Goal: Task Accomplishment & Management: Use online tool/utility

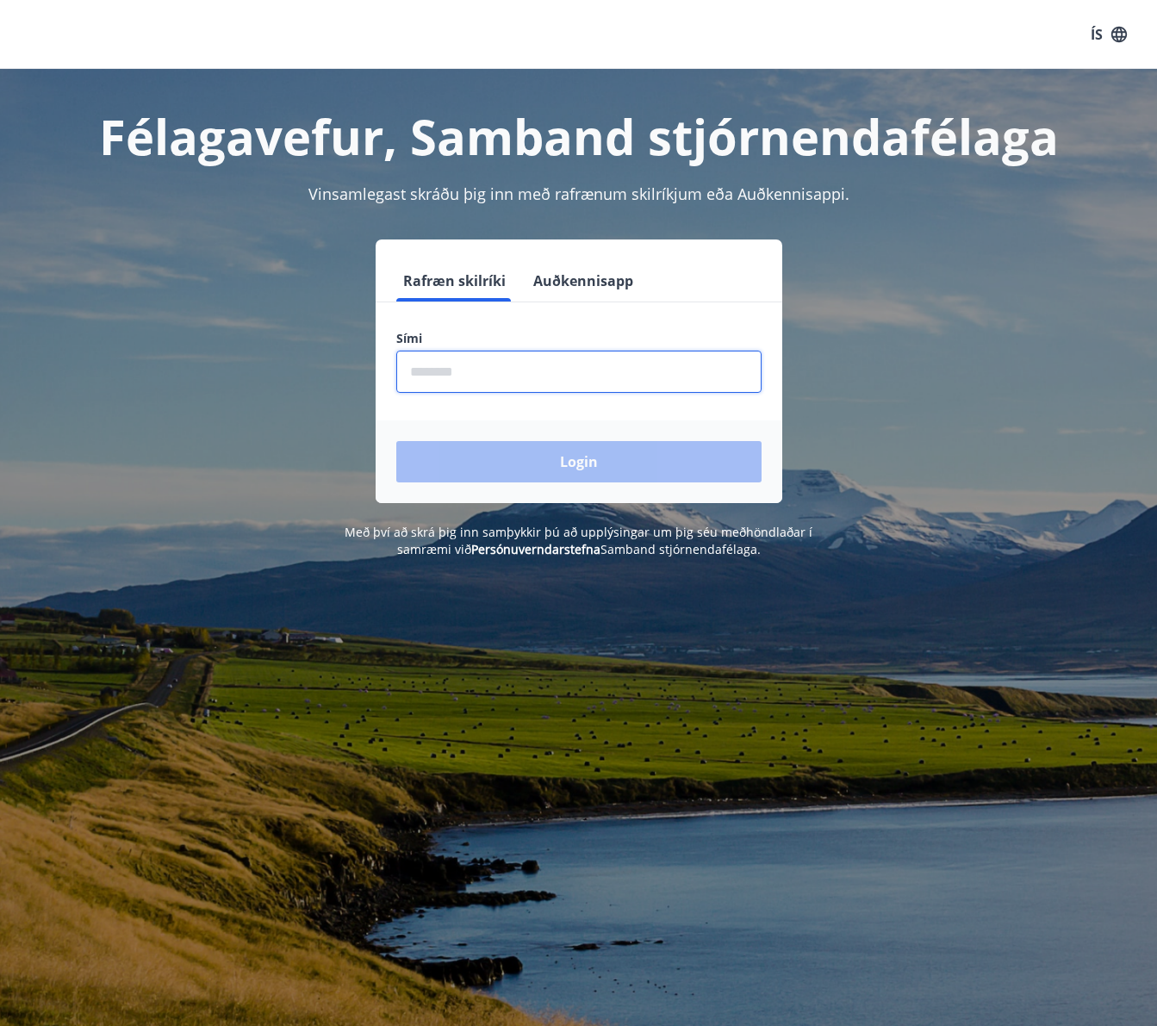
click at [443, 370] on input "phone" at bounding box center [578, 372] width 365 height 42
type input "********"
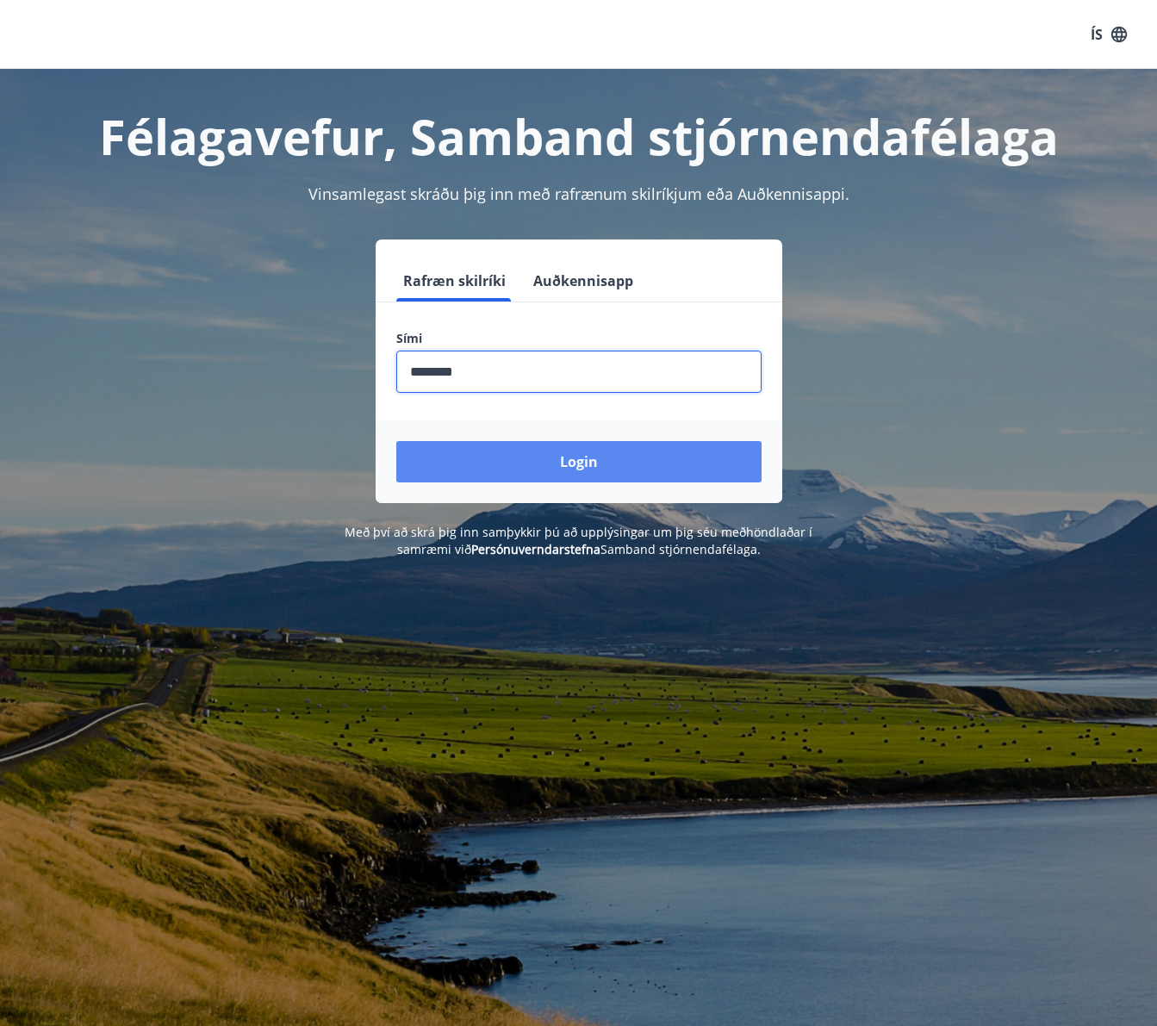
click at [579, 458] on button "Login" at bounding box center [578, 461] width 365 height 41
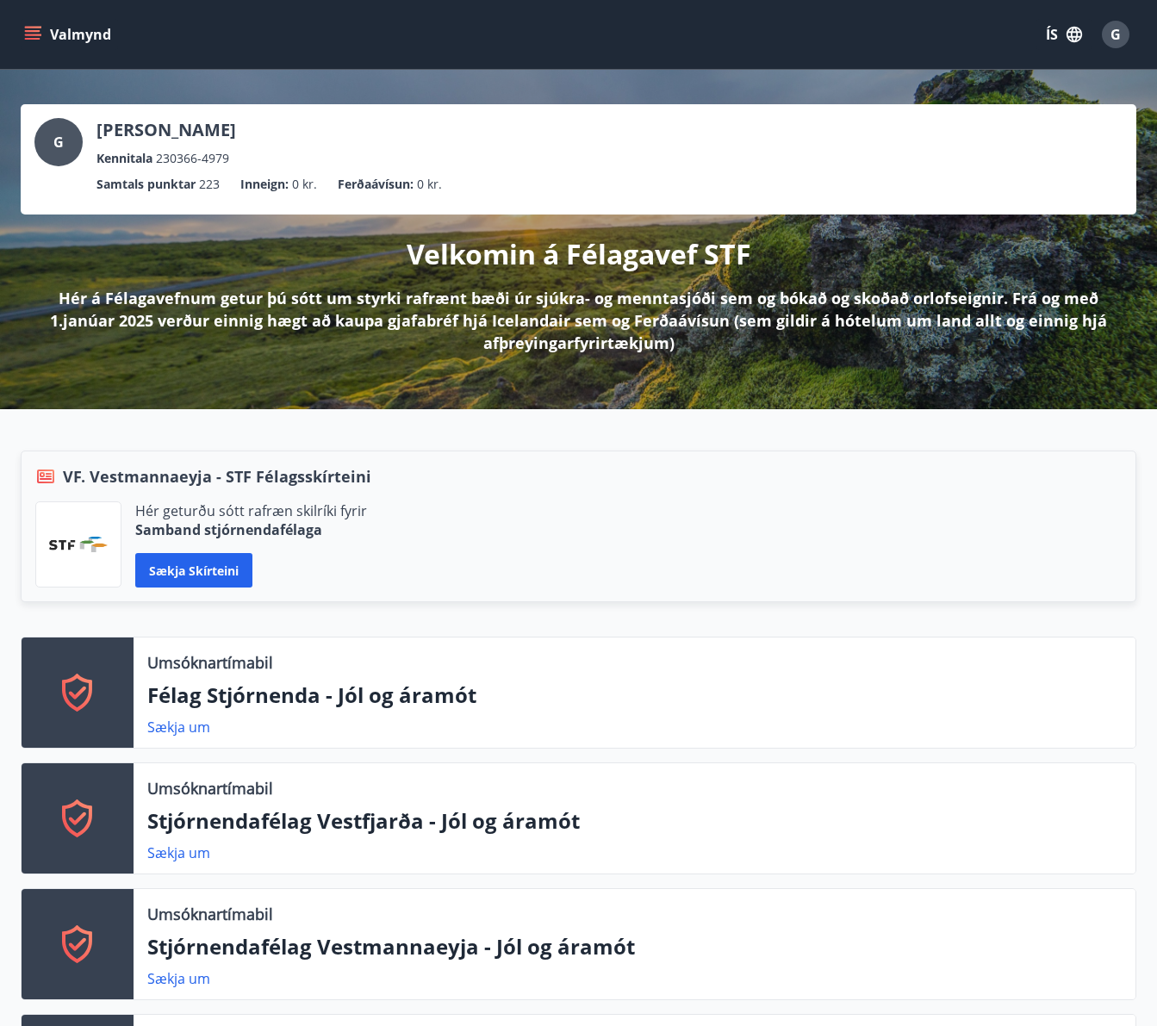
click at [34, 47] on button "Valmynd" at bounding box center [69, 34] width 97 height 31
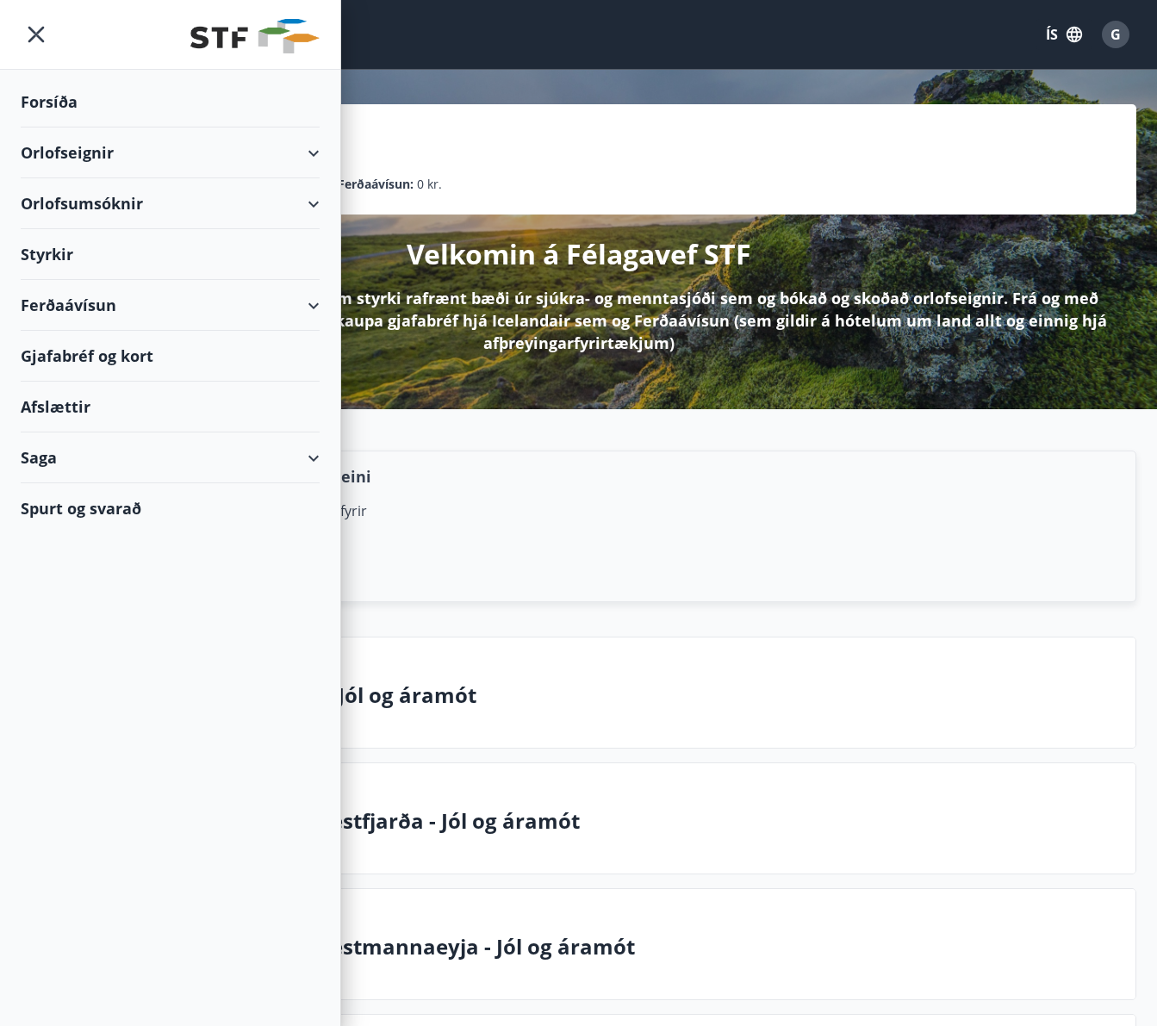
click at [63, 298] on div "Ferðaávísun" at bounding box center [170, 305] width 299 height 51
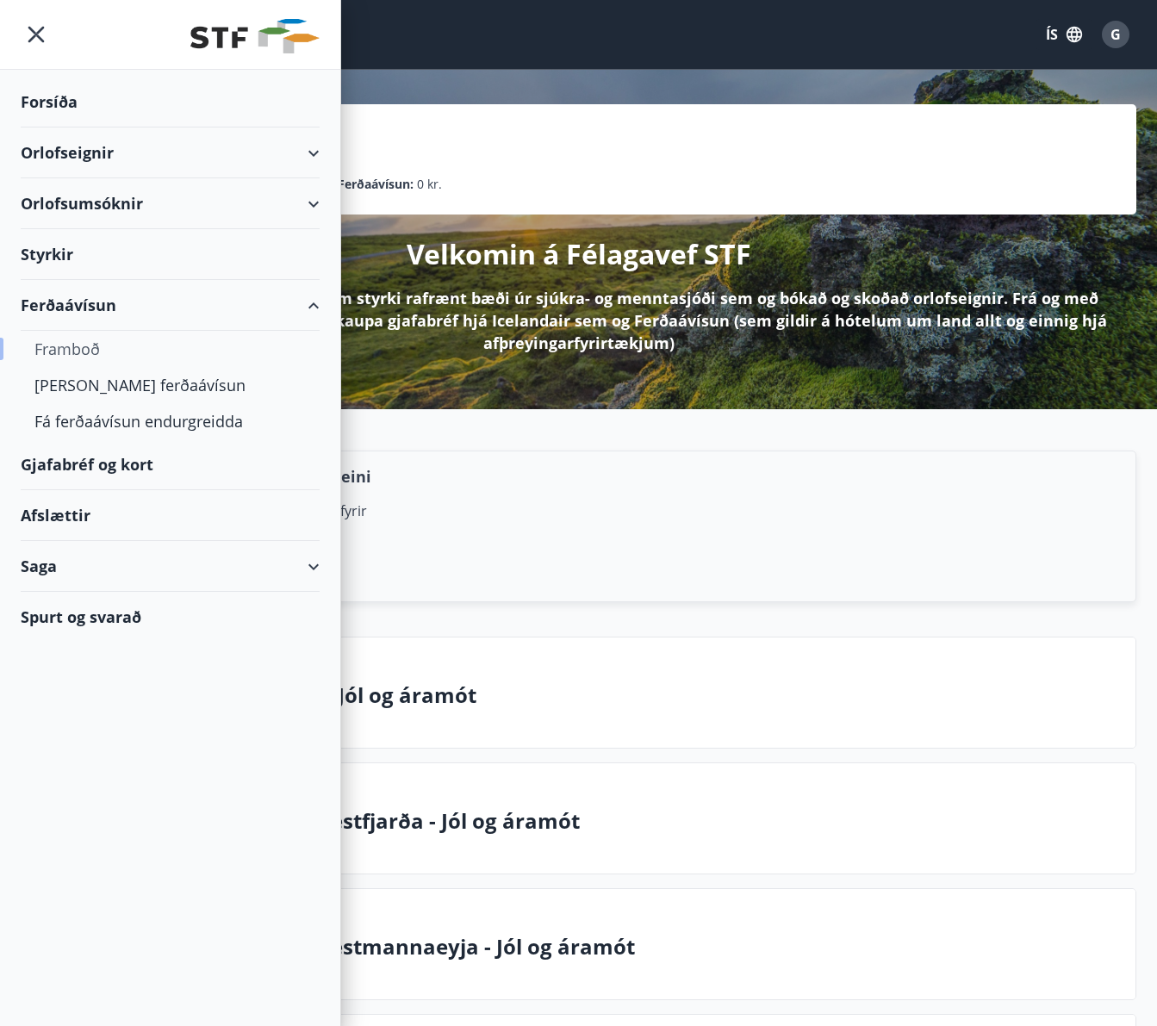
click at [74, 347] on div "Framboð" at bounding box center [169, 349] width 271 height 36
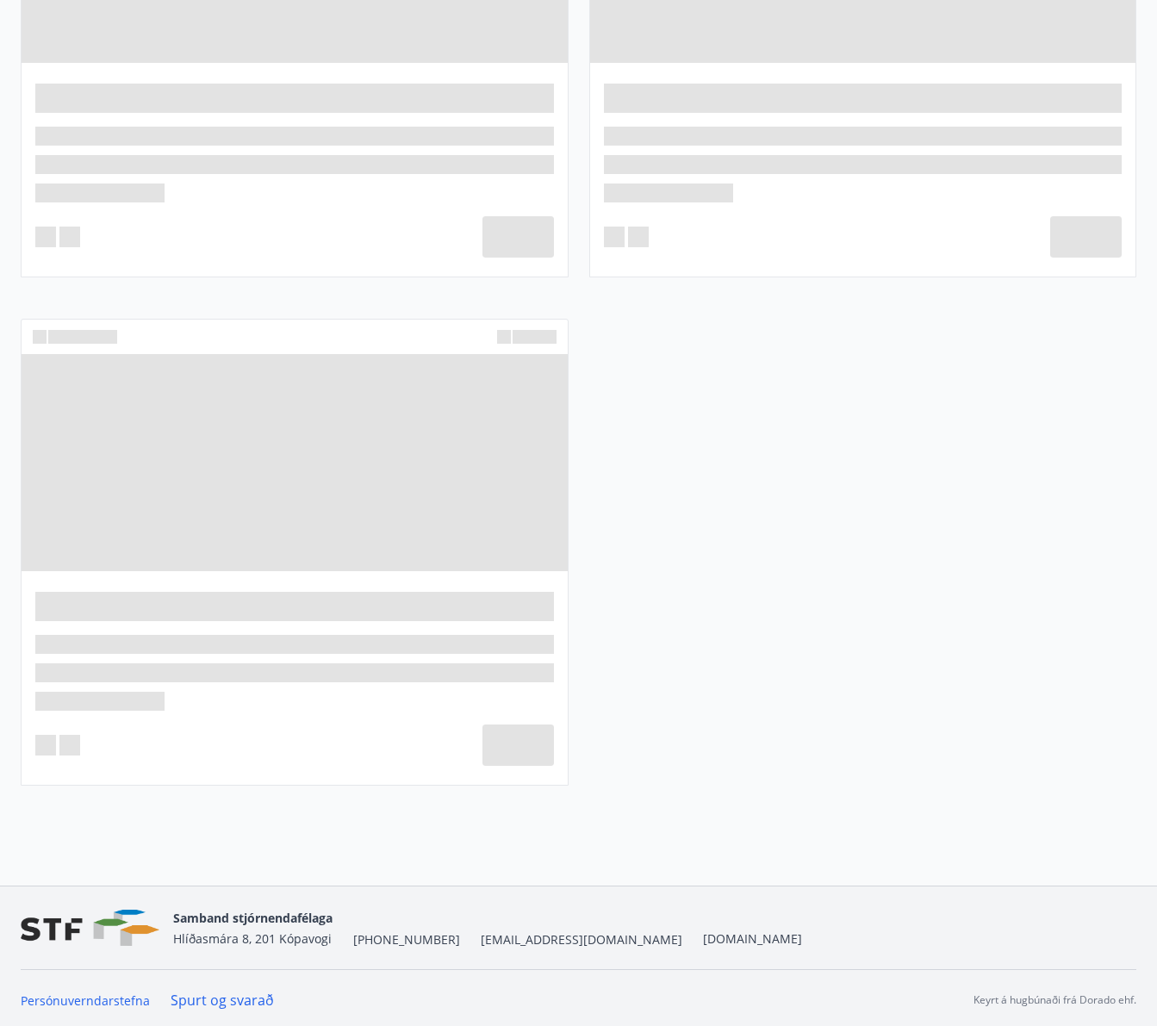
scroll to position [7122, 0]
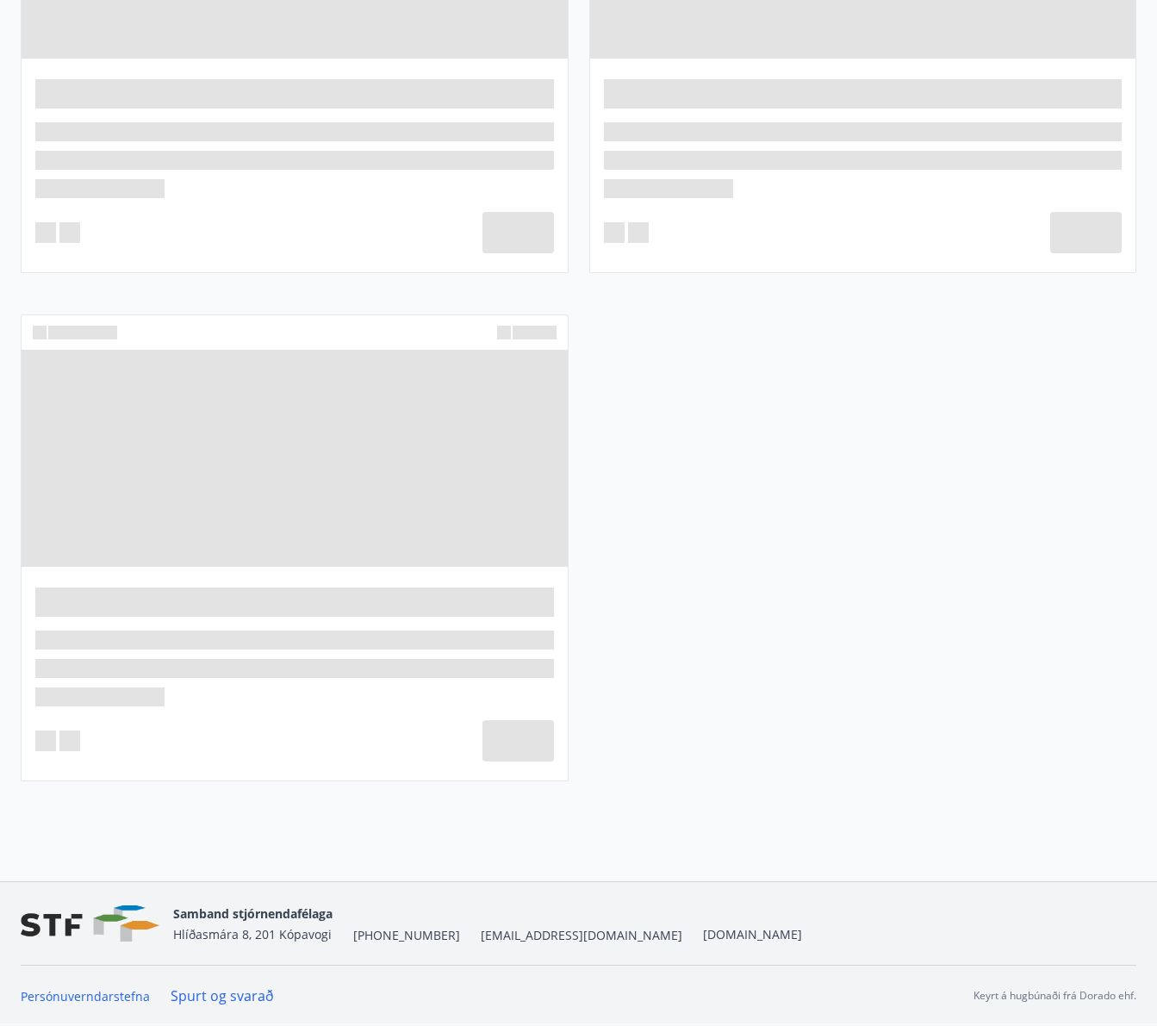
click at [481, 934] on span "[EMAIL_ADDRESS][DOMAIN_NAME]" at bounding box center [582, 935] width 202 height 17
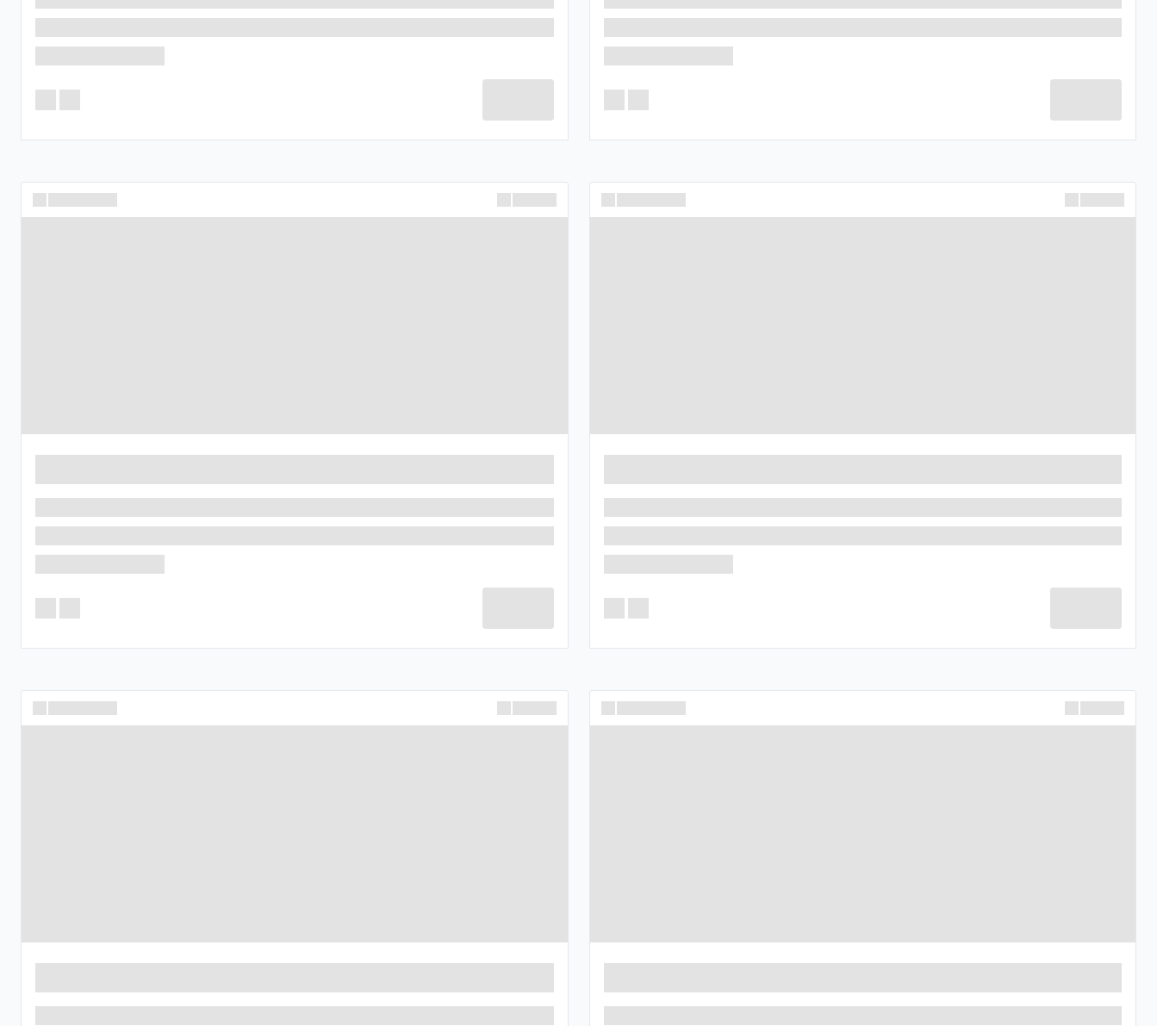
scroll to position [0, 0]
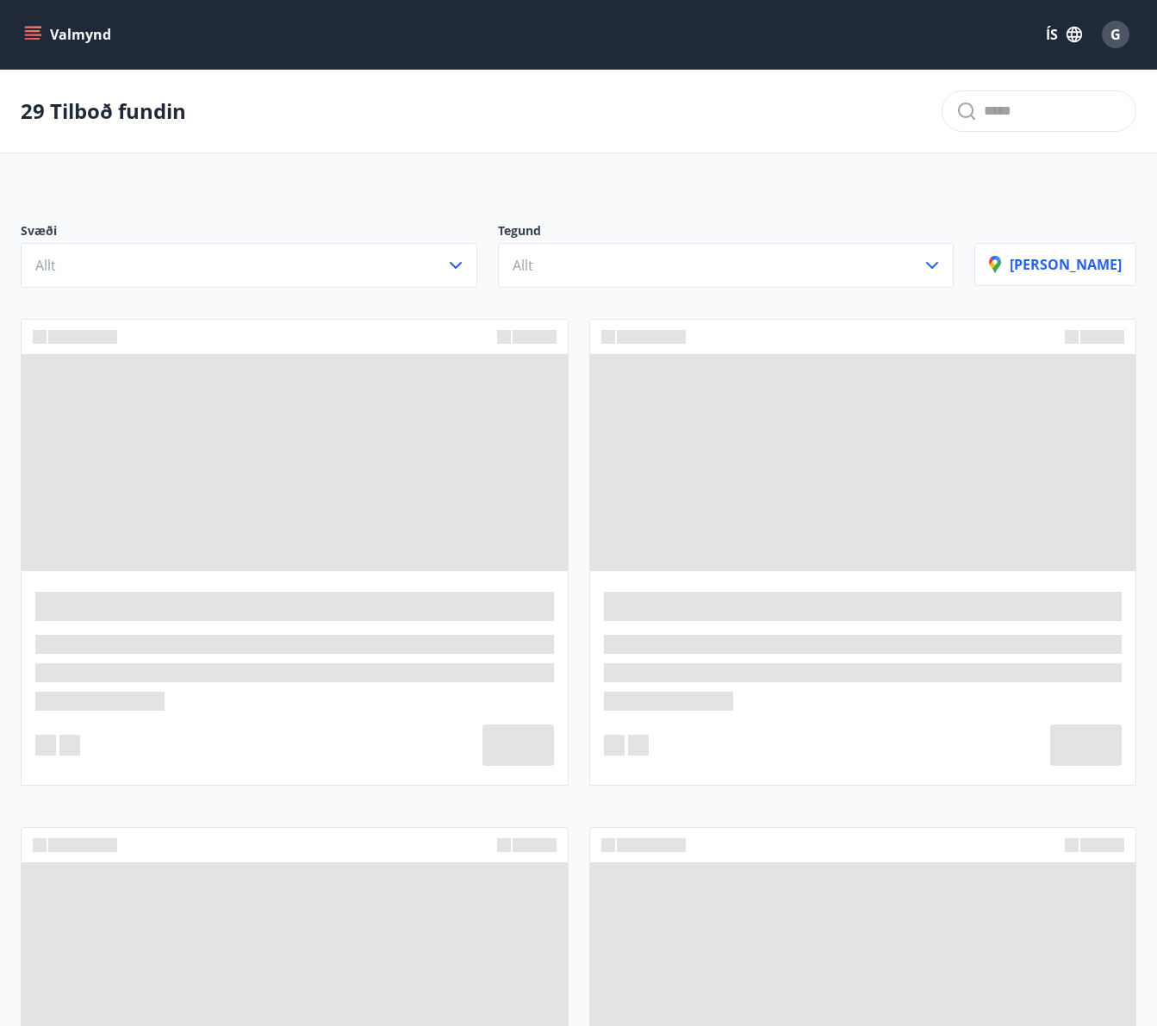
click at [28, 28] on icon "menu" at bounding box center [32, 34] width 17 height 17
